Goal: Task Accomplishment & Management: Complete application form

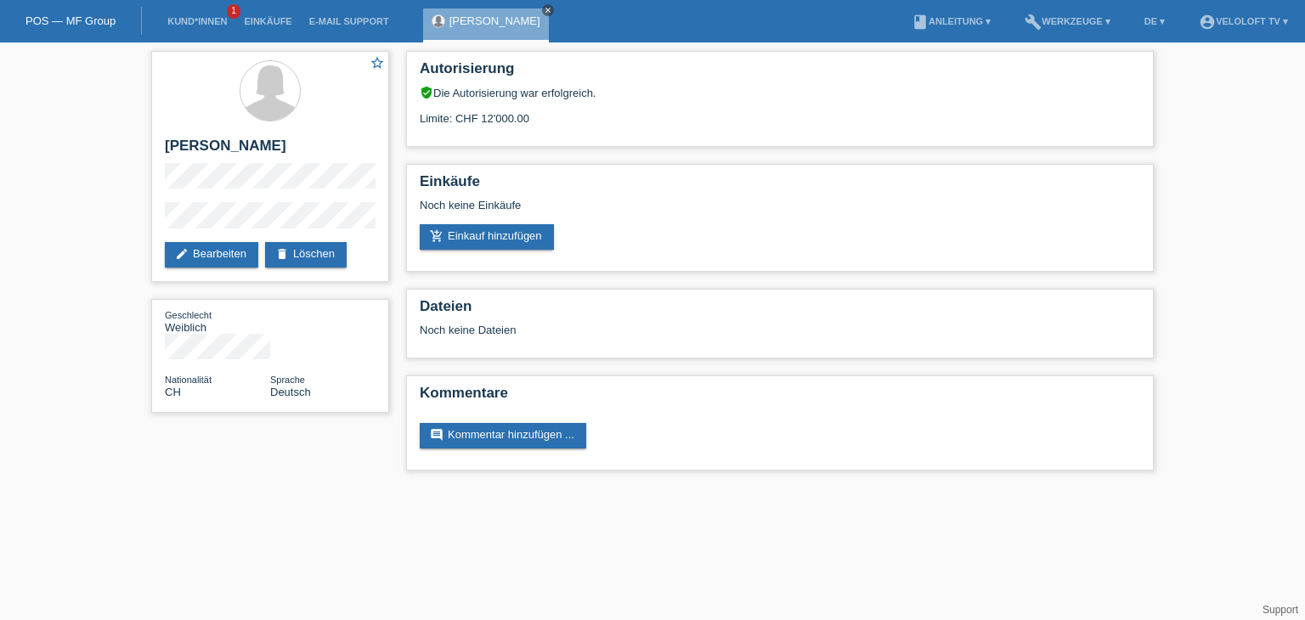
click at [544, 8] on icon "close" at bounding box center [548, 10] width 8 height 8
click at [184, 20] on link "Kund*innen" at bounding box center [197, 21] width 76 height 10
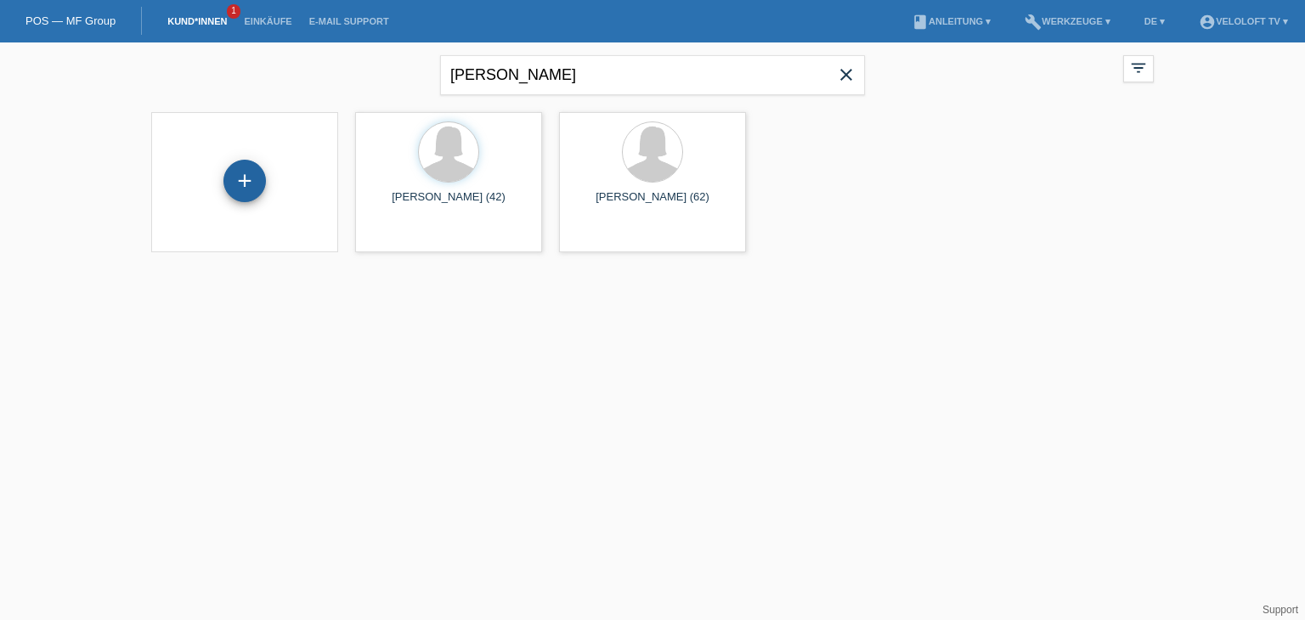
click at [249, 171] on div "+" at bounding box center [244, 181] width 42 height 42
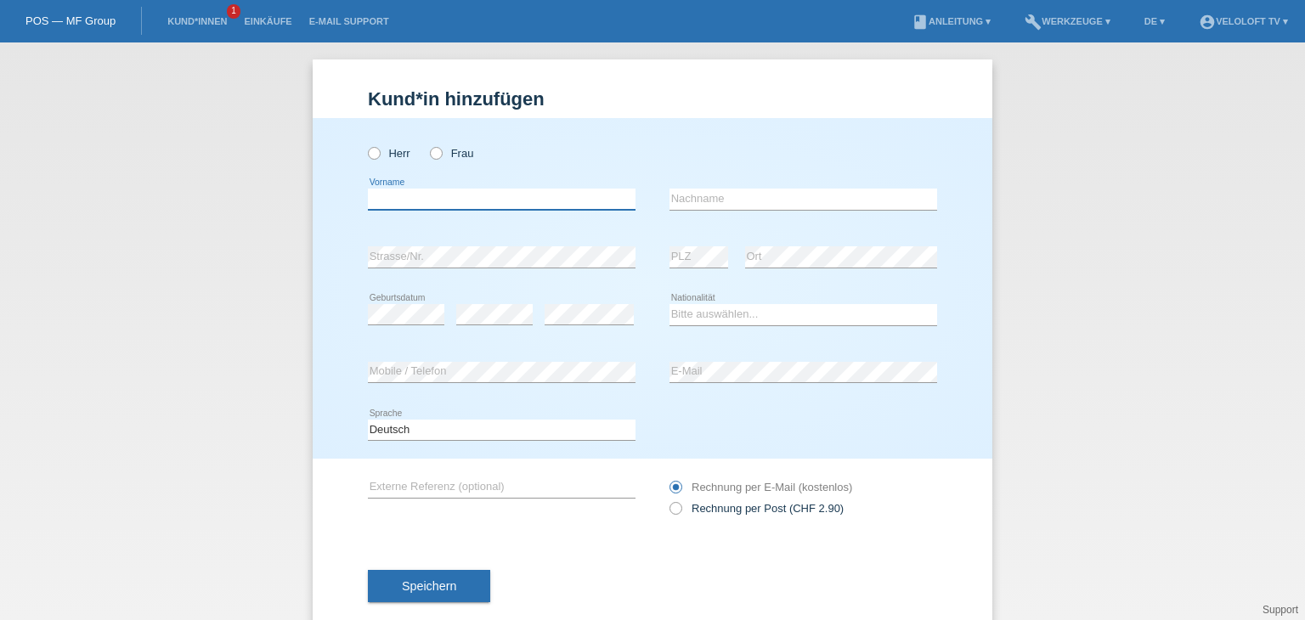
click at [406, 193] on input "text" at bounding box center [502, 199] width 268 height 21
paste input "Stefan Bergemann"
drag, startPoint x: 411, startPoint y: 193, endPoint x: 551, endPoint y: 191, distance: 140.2
click at [551, 191] on input "Stefan Bergemann" at bounding box center [502, 199] width 268 height 21
type input "Stefan"
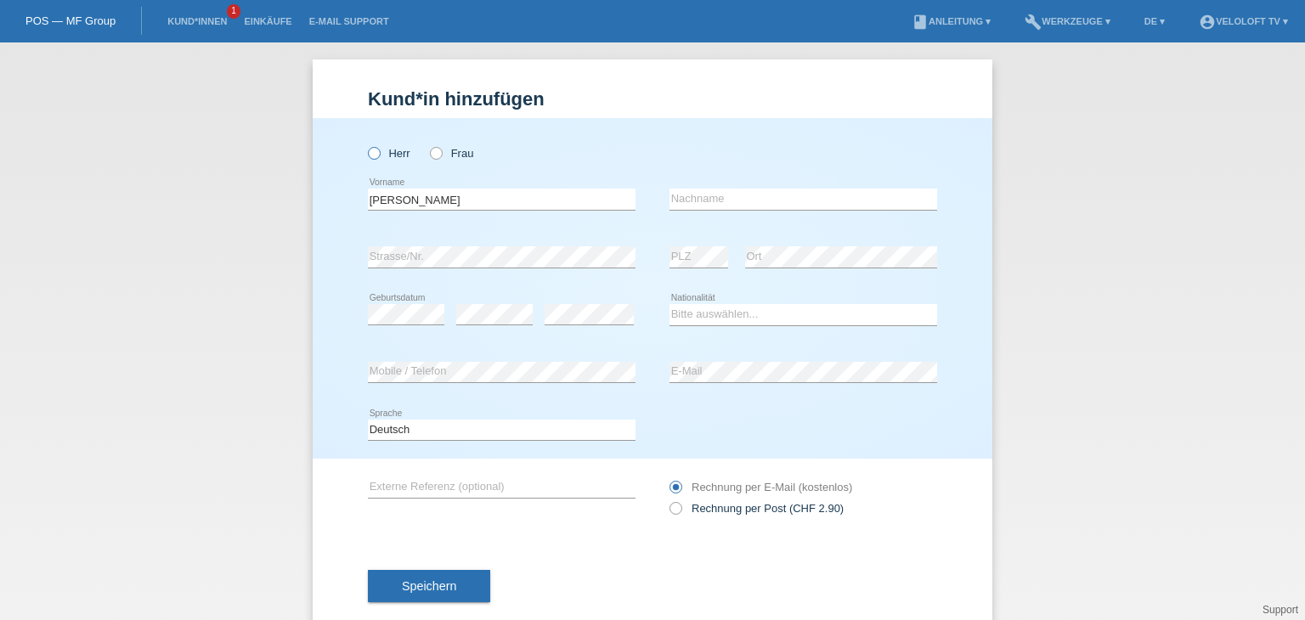
click at [365, 144] on icon at bounding box center [365, 144] width 0 height 0
click at [369, 155] on input "Herr" at bounding box center [373, 152] width 11 height 11
radio input "true"
click at [768, 203] on input "text" at bounding box center [803, 199] width 268 height 21
paste input "[PERSON_NAME]"
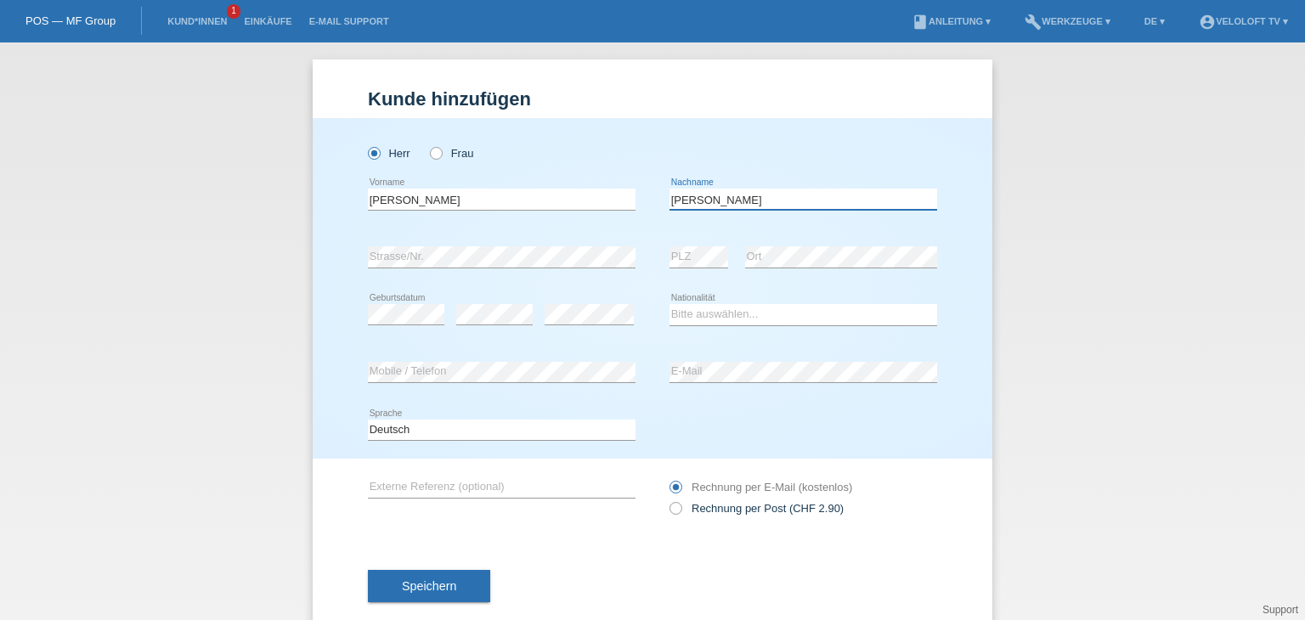
type input "[PERSON_NAME]"
click at [799, 308] on select "Bitte auswählen... Schweiz Deutschland Liechtenstein Österreich ------------ Af…" at bounding box center [803, 314] width 268 height 20
select select "CH"
click at [669, 304] on select "Bitte auswählen... Schweiz Deutschland Liechtenstein Österreich ------------ Af…" at bounding box center [803, 314] width 268 height 20
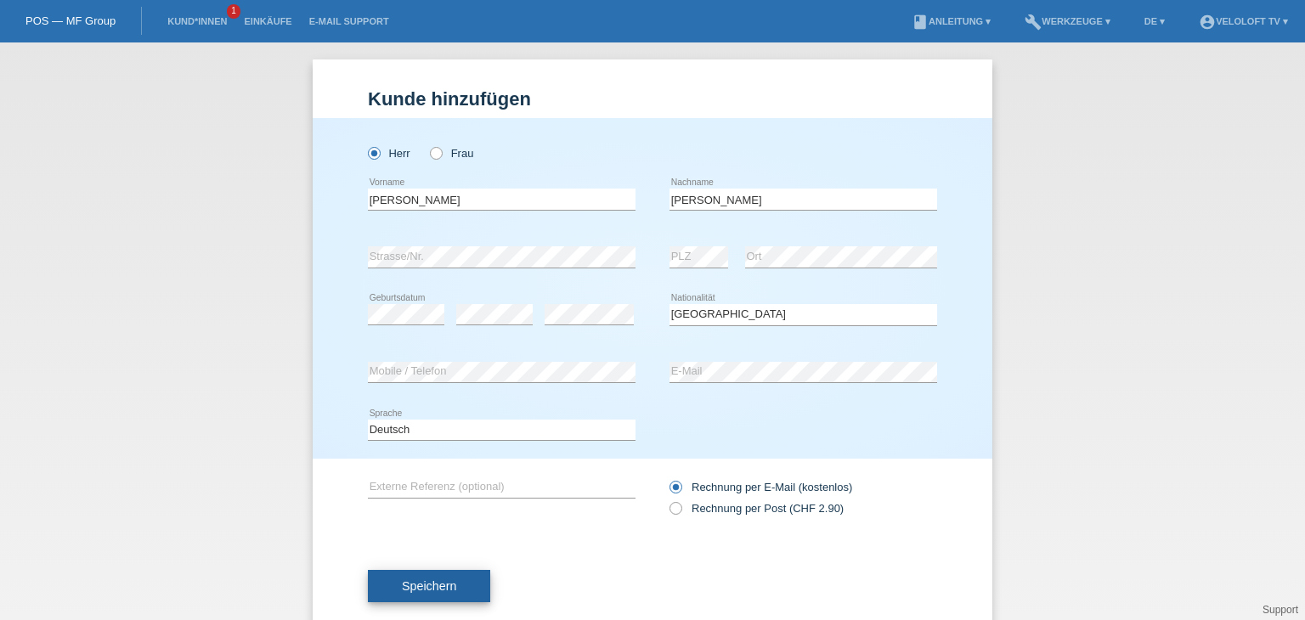
click at [447, 579] on span "Speichern" at bounding box center [429, 586] width 54 height 14
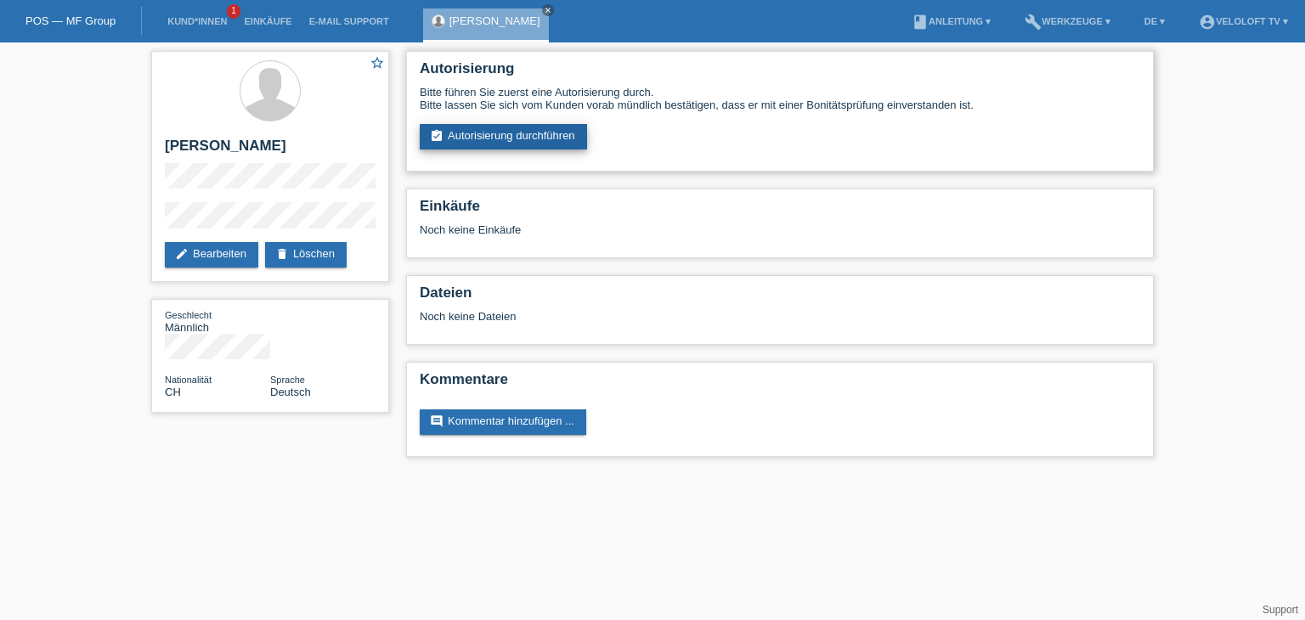
click at [512, 147] on link "assignment_turned_in Autorisierung durchführen" at bounding box center [503, 136] width 167 height 25
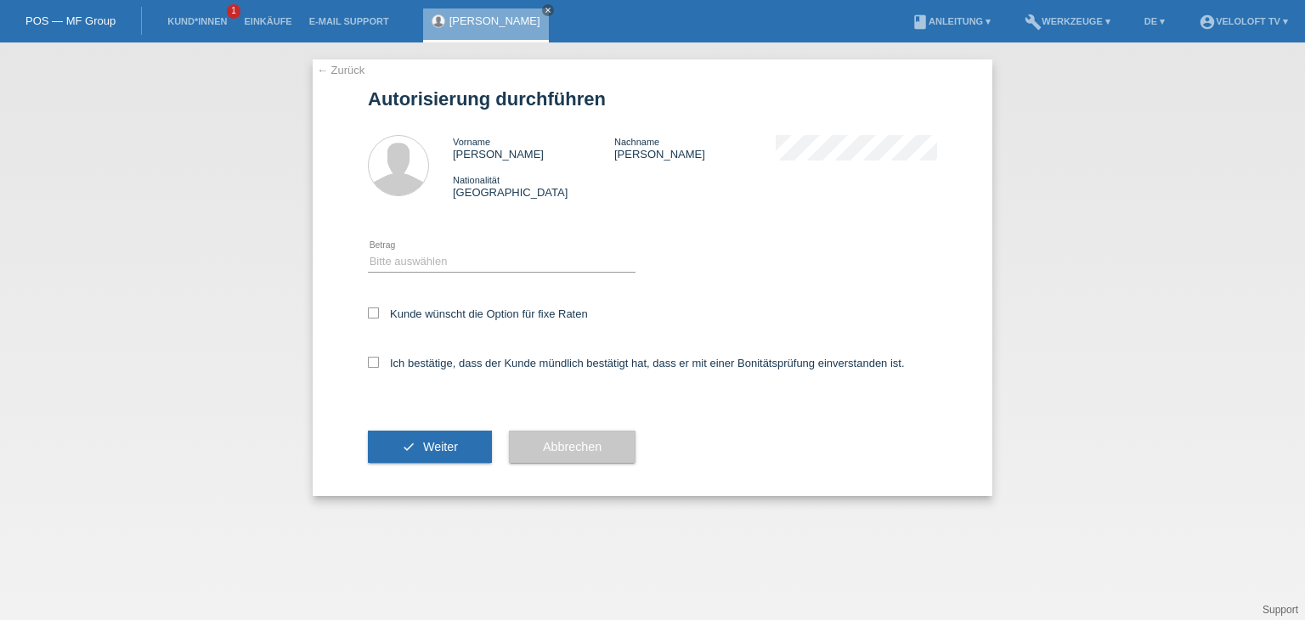
drag, startPoint x: 476, startPoint y: 246, endPoint x: 478, endPoint y: 259, distance: 13.8
click at [477, 249] on div "Bitte auswählen CHF 1.00 - CHF 499.00 CHF 500.00 - CHF 1'999.00 CHF 2'000.00 - …" at bounding box center [502, 262] width 268 height 58
click at [481, 266] on select "Bitte auswählen CHF 1.00 - CHF 499.00 CHF 500.00 - CHF 1'999.00 CHF 2'000.00 - …" at bounding box center [502, 261] width 268 height 20
select select "2"
click at [368, 251] on select "Bitte auswählen CHF 1.00 - CHF 499.00 CHF 500.00 - CHF 1'999.00 CHF 2'000.00 - …" at bounding box center [502, 261] width 268 height 20
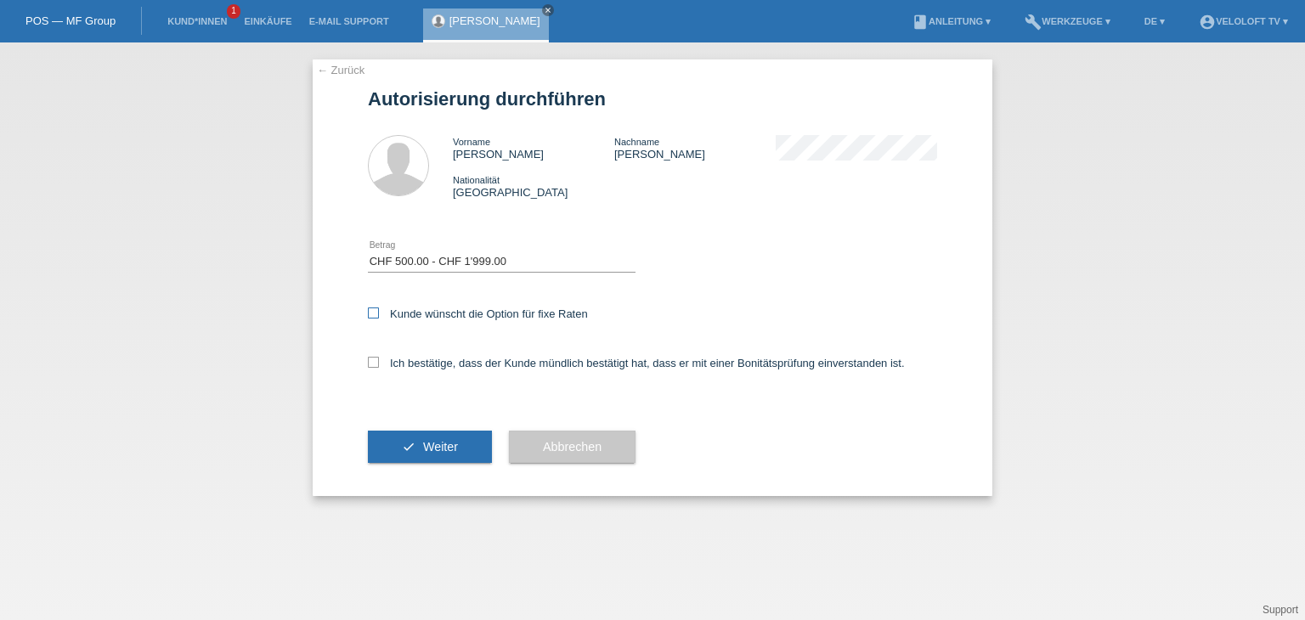
click at [489, 308] on label "Kunde wünscht die Option für fixe Raten" at bounding box center [478, 314] width 220 height 13
click at [379, 308] on input "Kunde wünscht die Option für fixe Raten" at bounding box center [373, 313] width 11 height 11
checkbox input "true"
click at [476, 361] on label "Ich bestätige, dass der Kunde mündlich bestätigt hat, dass er mit einer Bonität…" at bounding box center [636, 363] width 537 height 13
click at [379, 361] on input "Ich bestätige, dass der Kunde mündlich bestätigt hat, dass er mit einer Bonität…" at bounding box center [373, 362] width 11 height 11
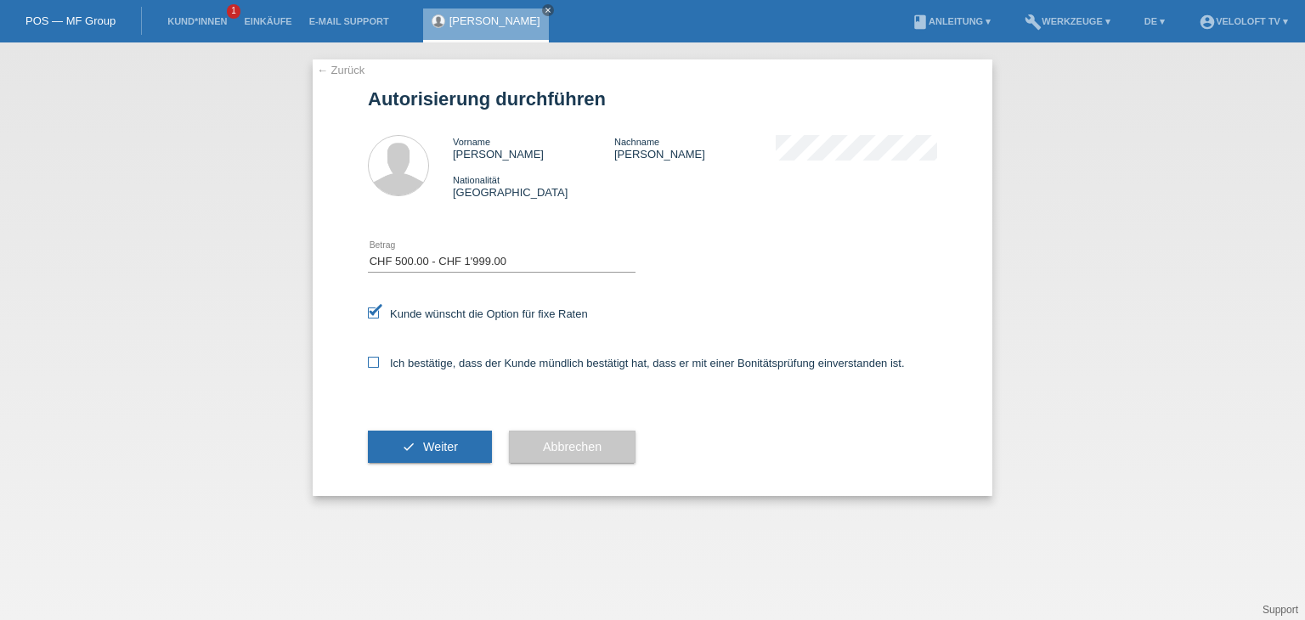
checkbox input "true"
click at [441, 436] on button "check Weiter" at bounding box center [430, 447] width 124 height 32
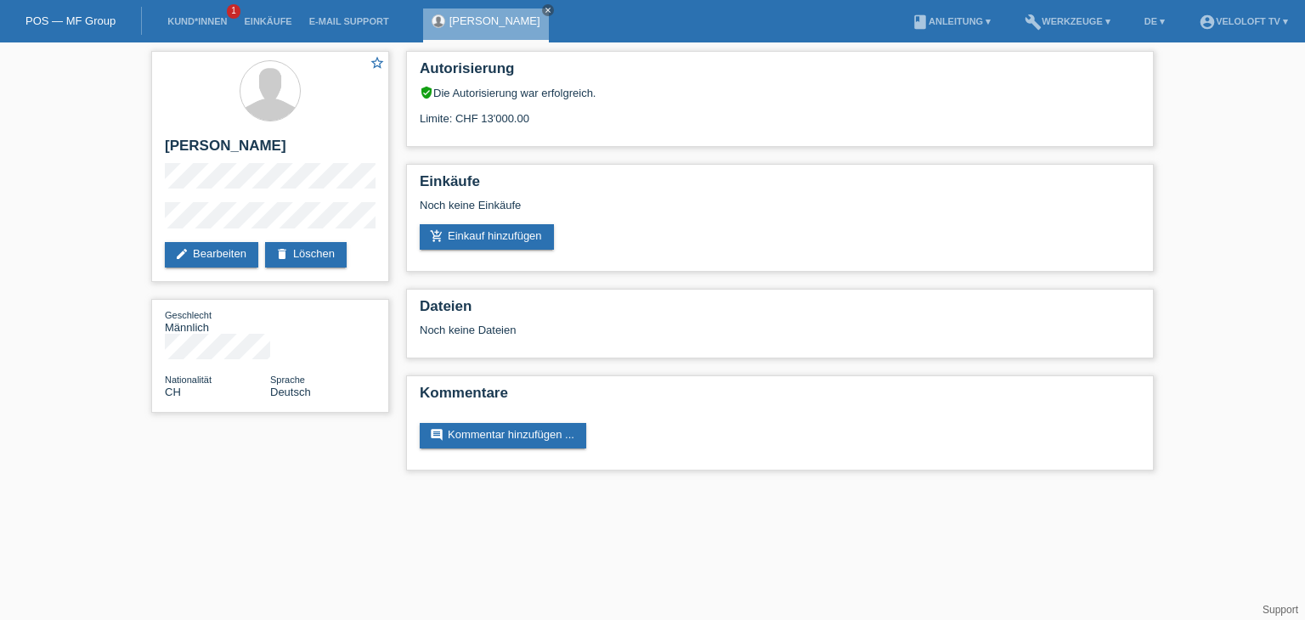
drag, startPoint x: 455, startPoint y: 117, endPoint x: 458, endPoint y: 8, distance: 109.6
click at [556, 114] on div "Limite: CHF 13'000.00" at bounding box center [780, 111] width 720 height 25
copy div "CHF 13'000.00"
click at [546, 12] on icon "close" at bounding box center [548, 10] width 8 height 8
click at [200, 22] on link "Kund*innen" at bounding box center [197, 21] width 76 height 10
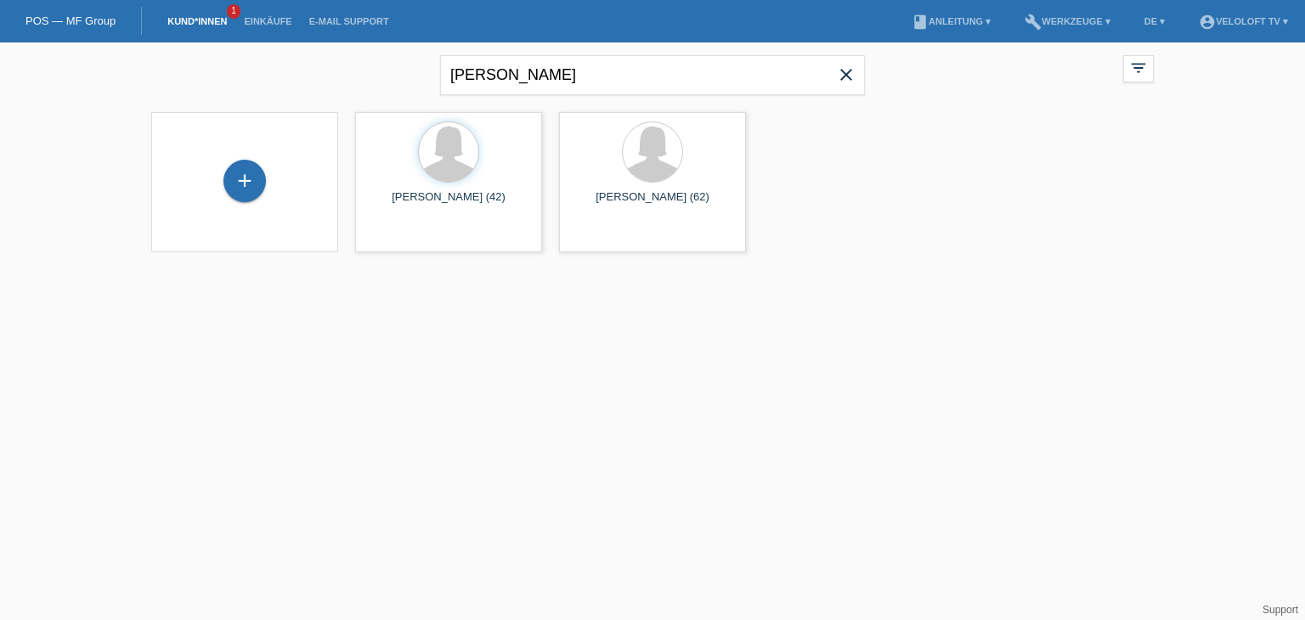
click at [849, 77] on icon "close" at bounding box center [846, 75] width 20 height 20
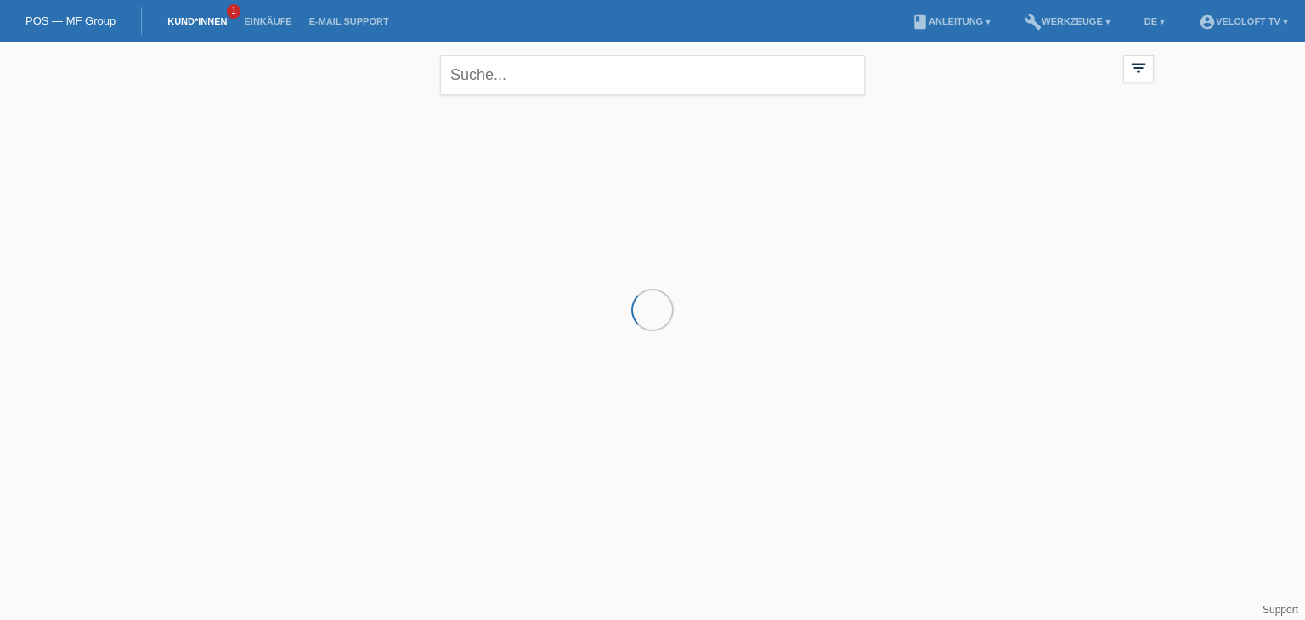
click at [237, 76] on div "close filter_list view_module Alle Kund*innen anzeigen star Markierte [PERSON_N…" at bounding box center [652, 72] width 1019 height 61
